Goal: Transaction & Acquisition: Book appointment/travel/reservation

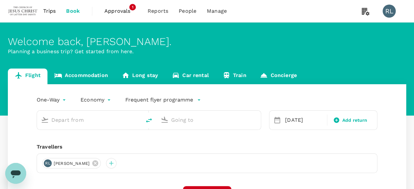
type input "Kota Kinabalu Intl (BKI)"
type input "Tawau (TWU)"
type input "Kota Kinabalu Intl (BKI)"
type input "Tawau (TWU)"
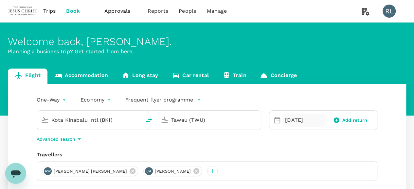
click at [287, 122] on div "[DATE]" at bounding box center [303, 120] width 43 height 13
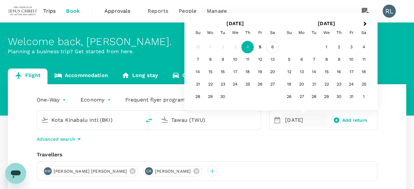
click at [272, 47] on div "6" at bounding box center [272, 47] width 12 height 12
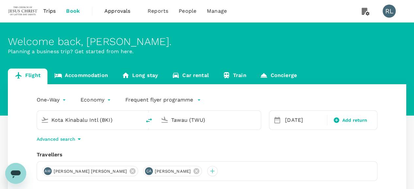
click at [108, 121] on input "Kota Kinabalu Intl (BKI)" at bounding box center [89, 120] width 76 height 10
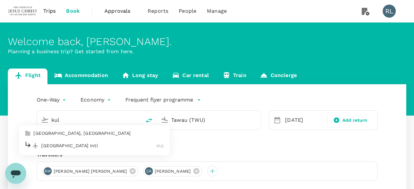
click at [72, 146] on p "[GEOGRAPHIC_DATA] Intl" at bounding box center [98, 146] width 115 height 7
type input "Kuala Lumpur Intl ([GEOGRAPHIC_DATA])"
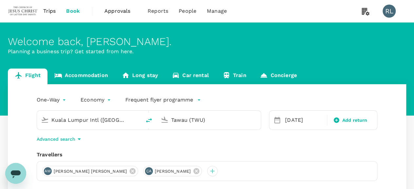
drag, startPoint x: 211, startPoint y: 120, endPoint x: 165, endPoint y: 121, distance: 46.1
click at [165, 121] on div "Tawau (TWU)" at bounding box center [207, 119] width 99 height 14
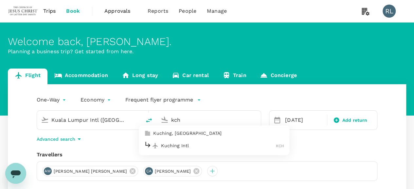
click at [177, 146] on p "Kuching Intl" at bounding box center [218, 146] width 115 height 7
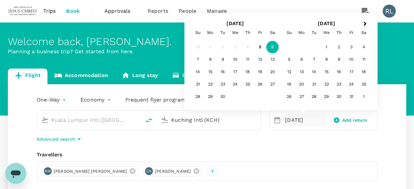
type input "Kuching Intl (KCH)"
click at [273, 48] on div "6" at bounding box center [272, 47] width 12 height 12
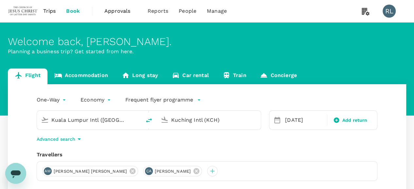
click at [352, 150] on div "One-Way oneway Economy economy Frequent flyer programme [GEOGRAPHIC_DATA] Intl …" at bounding box center [207, 176] width 398 height 185
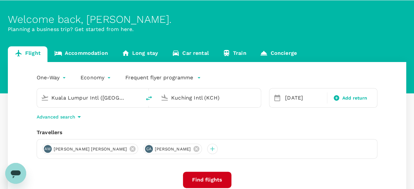
scroll to position [33, 0]
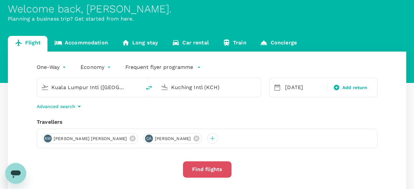
click at [203, 169] on button "Find flights" at bounding box center [207, 169] width 48 height 16
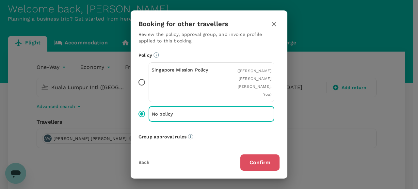
click at [256, 162] on button "Confirm" at bounding box center [260, 163] width 39 height 16
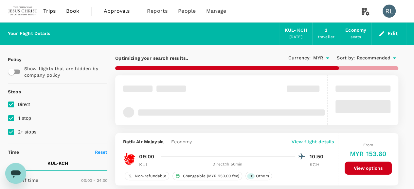
click at [368, 57] on span "Recommended" at bounding box center [373, 58] width 34 height 7
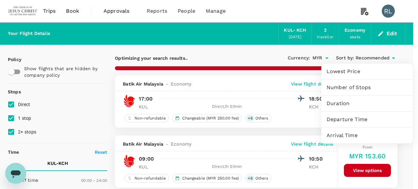
click at [345, 119] on span "Departure Time" at bounding box center [367, 120] width 81 height 8
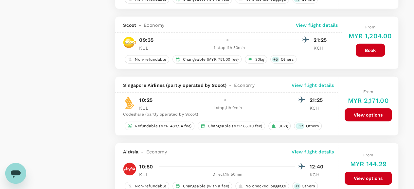
scroll to position [1046, 0]
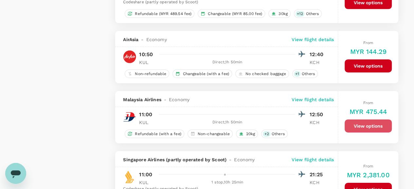
click at [362, 122] on button "View options" at bounding box center [367, 126] width 47 height 13
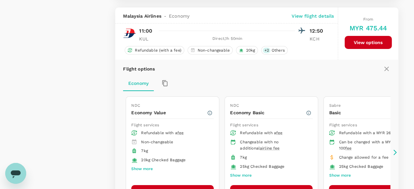
scroll to position [1133, 0]
